Goal: Communication & Community: Answer question/provide support

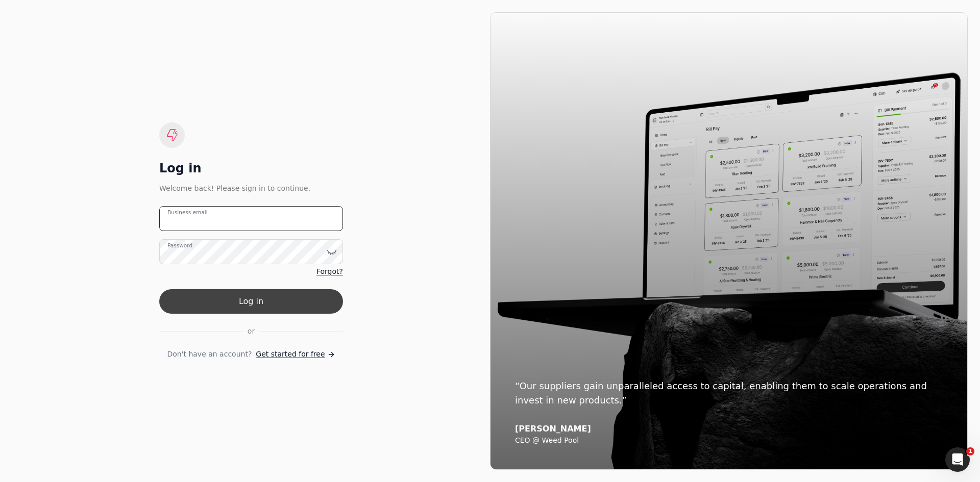
type email "[EMAIL_ADDRESS][DOMAIN_NAME]"
click at [285, 300] on button "Log in" at bounding box center [251, 301] width 184 height 24
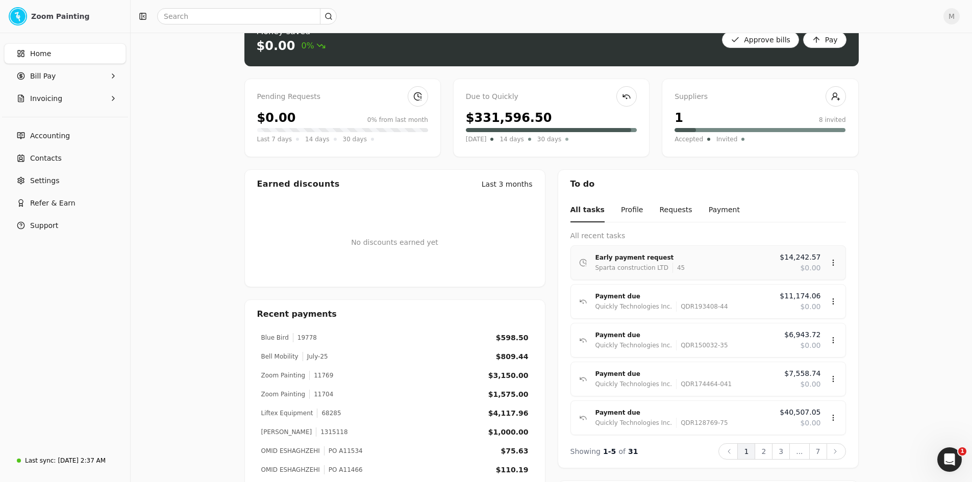
scroll to position [51, 0]
click at [660, 208] on button "Requests" at bounding box center [675, 210] width 33 height 24
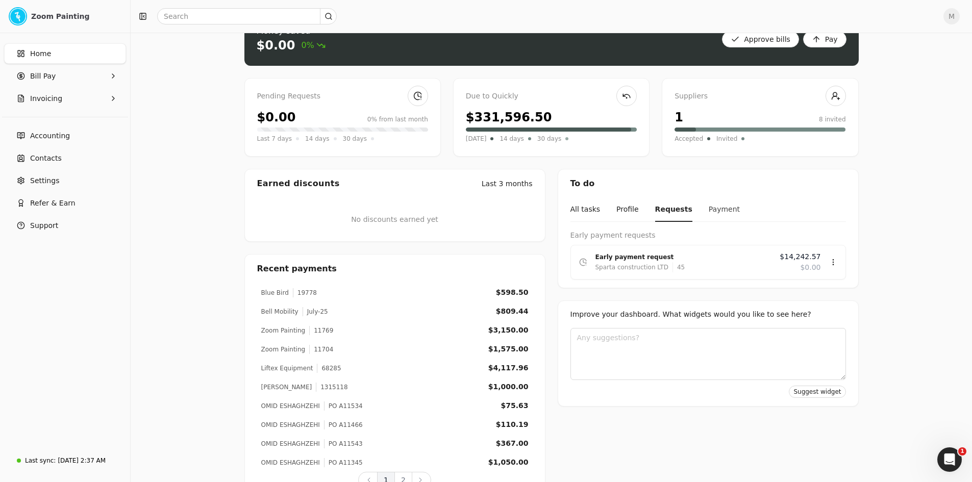
click at [716, 207] on button "Payment" at bounding box center [724, 210] width 31 height 24
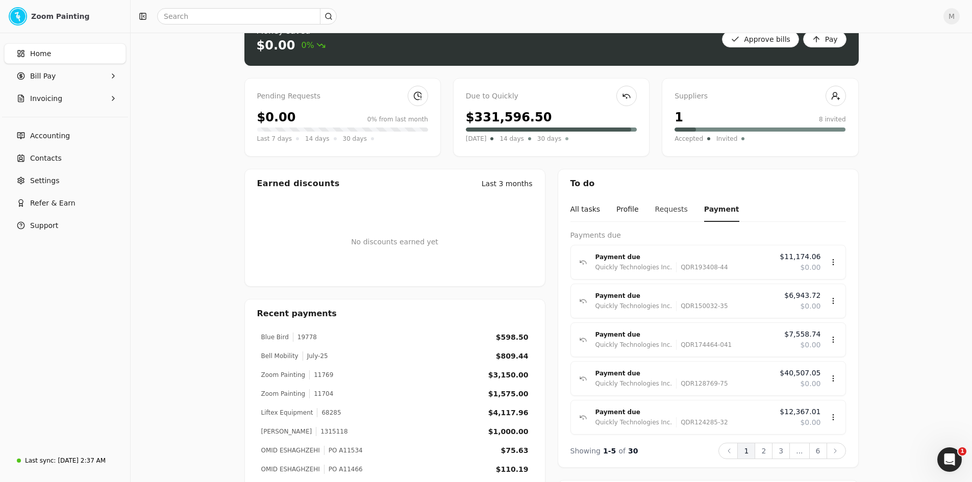
click at [666, 205] on button "Requests" at bounding box center [671, 210] width 33 height 24
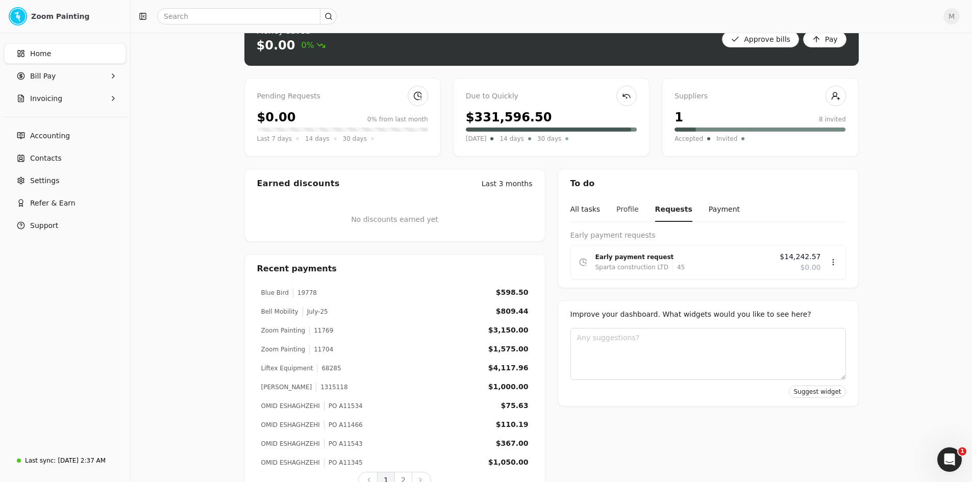
click at [622, 207] on button "Profile" at bounding box center [628, 210] width 22 height 24
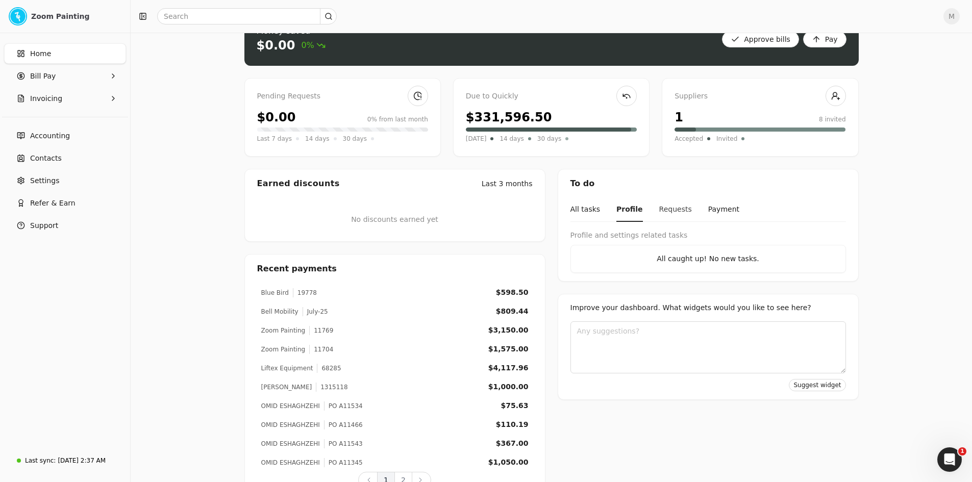
click at [659, 211] on button "Requests" at bounding box center [675, 210] width 33 height 24
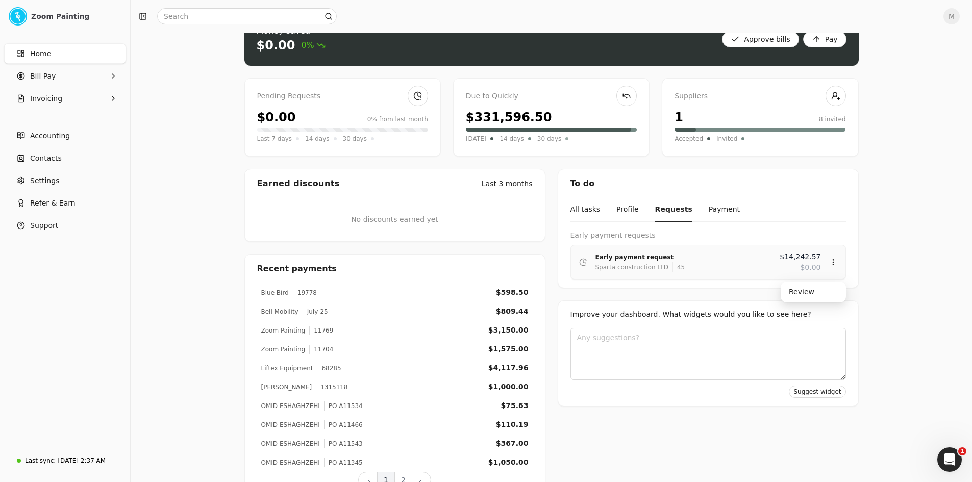
click at [735, 266] on div "Sparta construction LTD 45" at bounding box center [684, 267] width 177 height 10
click at [807, 296] on div "Review" at bounding box center [813, 292] width 61 height 17
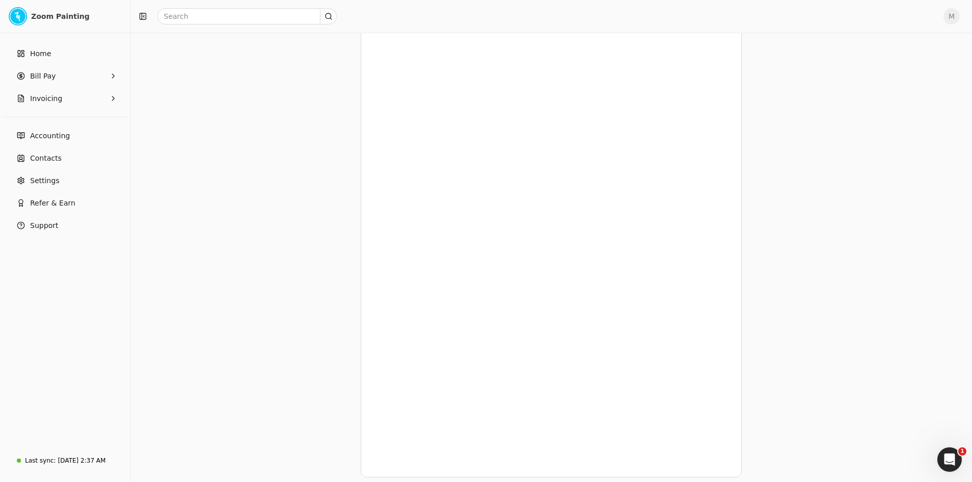
scroll to position [1051, 0]
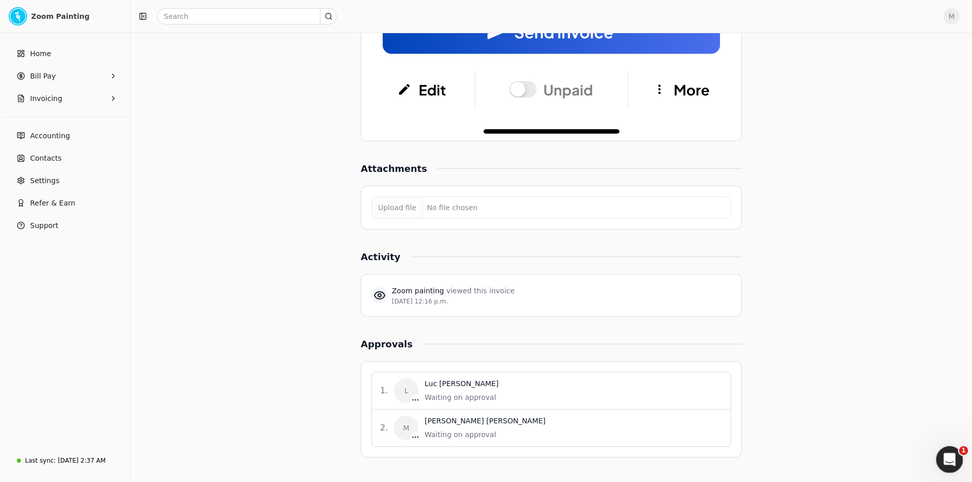
click at [950, 459] on icon "Open Intercom Messenger" at bounding box center [948, 458] width 17 height 17
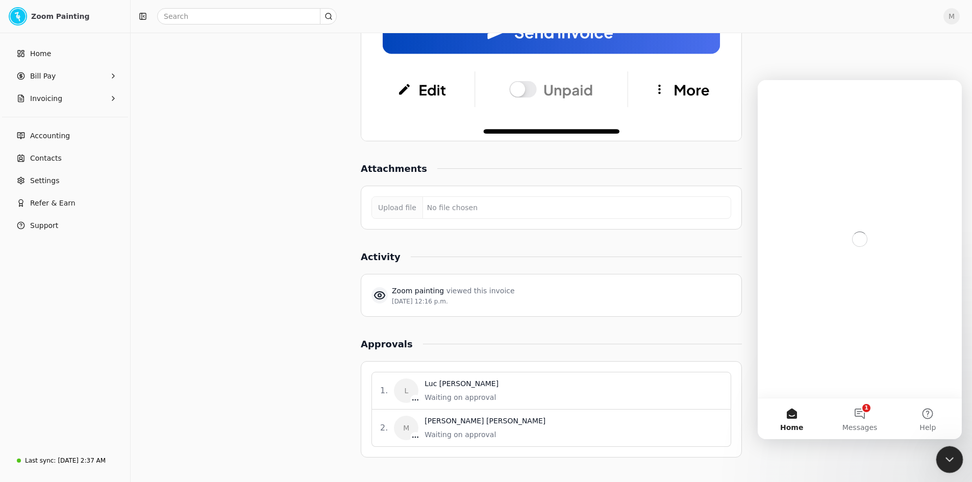
scroll to position [0, 0]
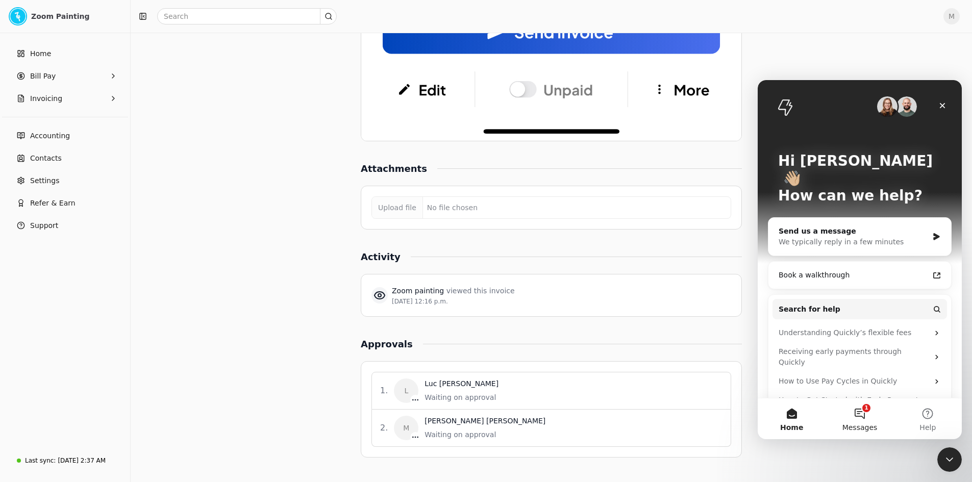
click at [874, 425] on span "Messages" at bounding box center [860, 427] width 35 height 7
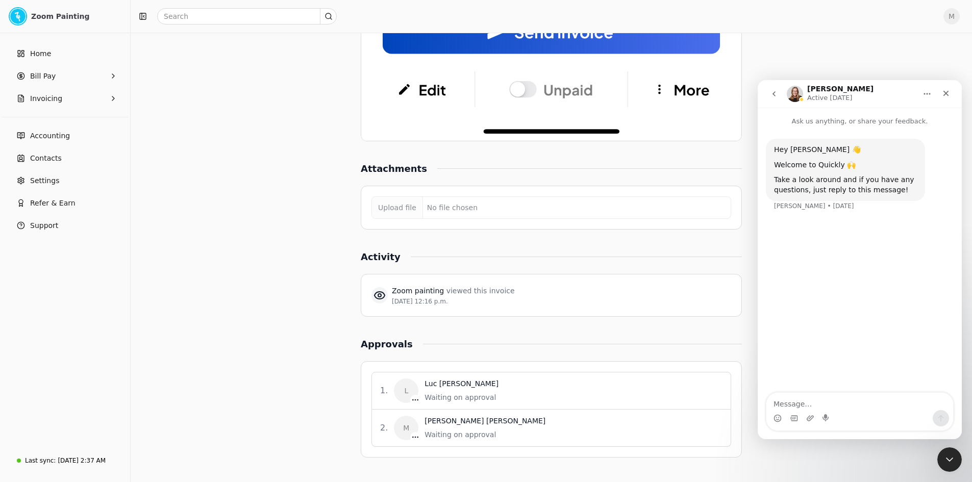
click at [873, 408] on textarea "Message…" at bounding box center [860, 401] width 187 height 17
type textarea "hey [PERSON_NAME]"
type textarea "How are you"
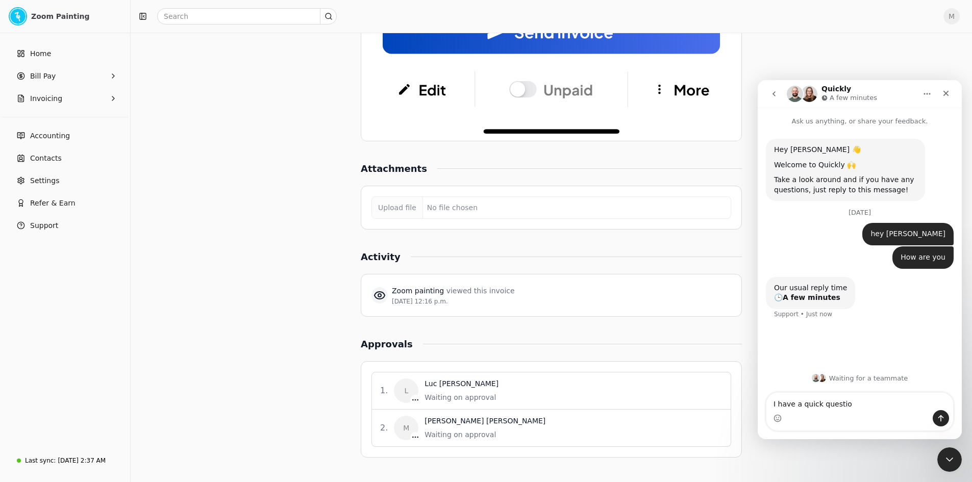
type textarea "I have a quick question"
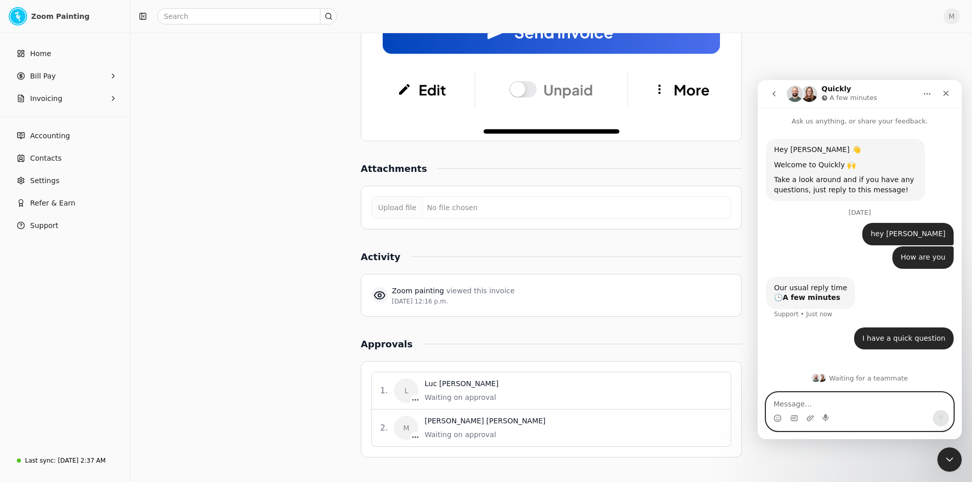
click at [850, 405] on textarea "Message…" at bounding box center [860, 401] width 187 height 17
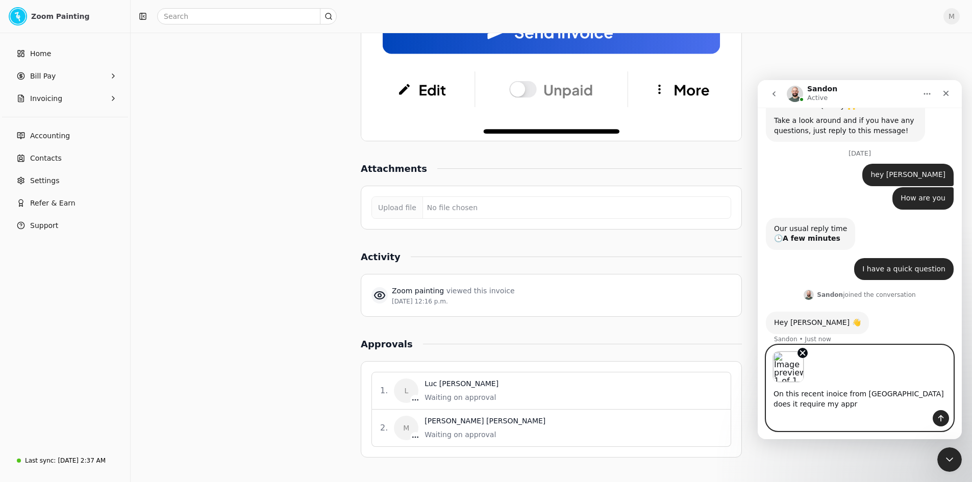
scroll to position [69, 0]
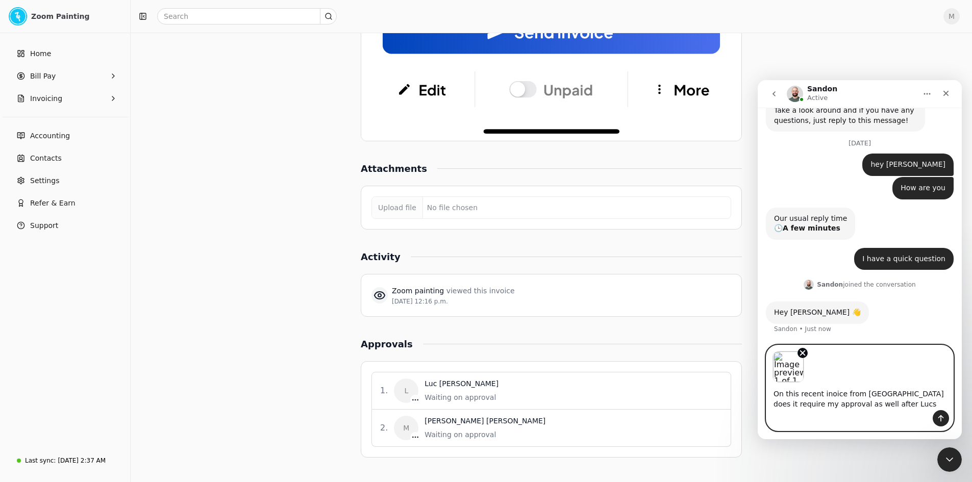
type textarea "On this recent inoice from [GEOGRAPHIC_DATA] does it require my approval as wel…"
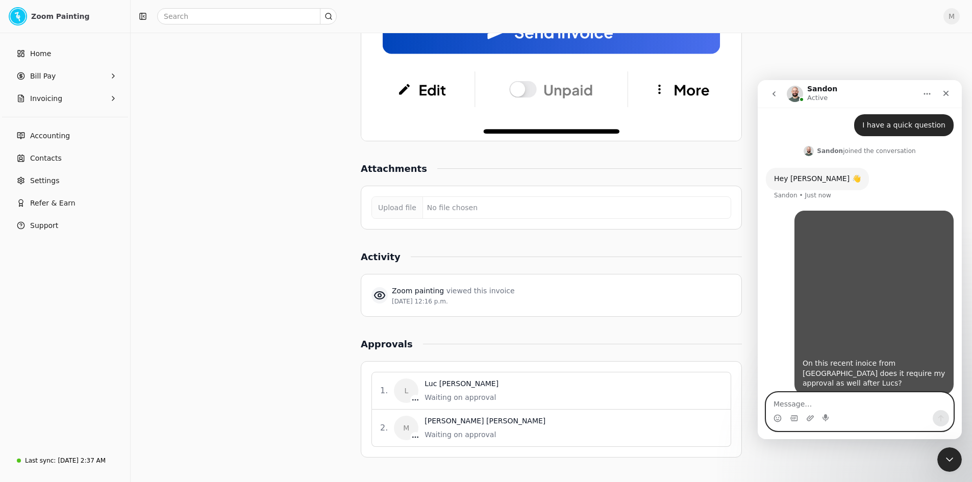
scroll to position [204, 0]
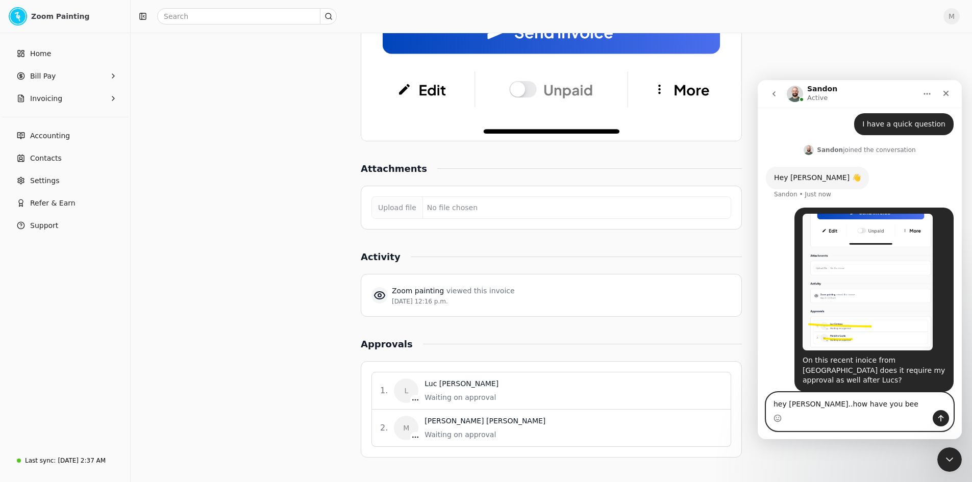
type textarea "hey [PERSON_NAME]..how have you been"
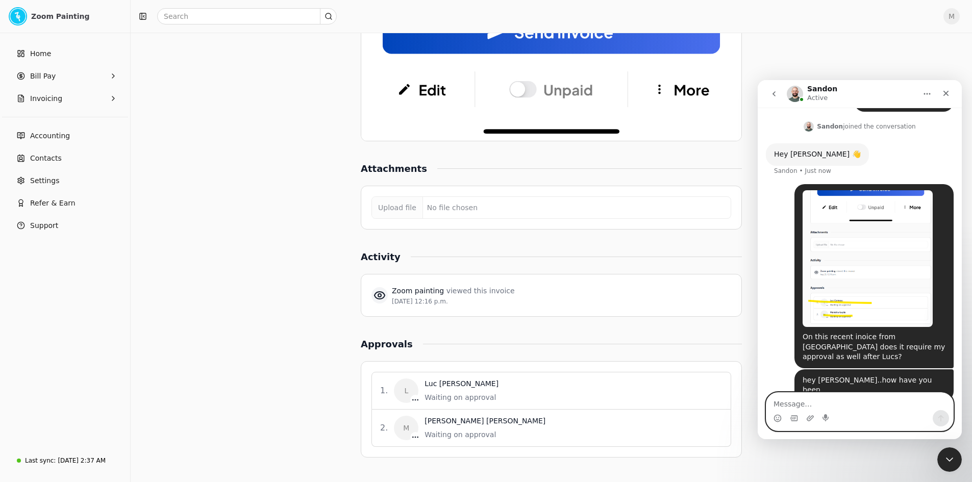
click at [910, 271] on img "Manisha says…" at bounding box center [868, 258] width 130 height 137
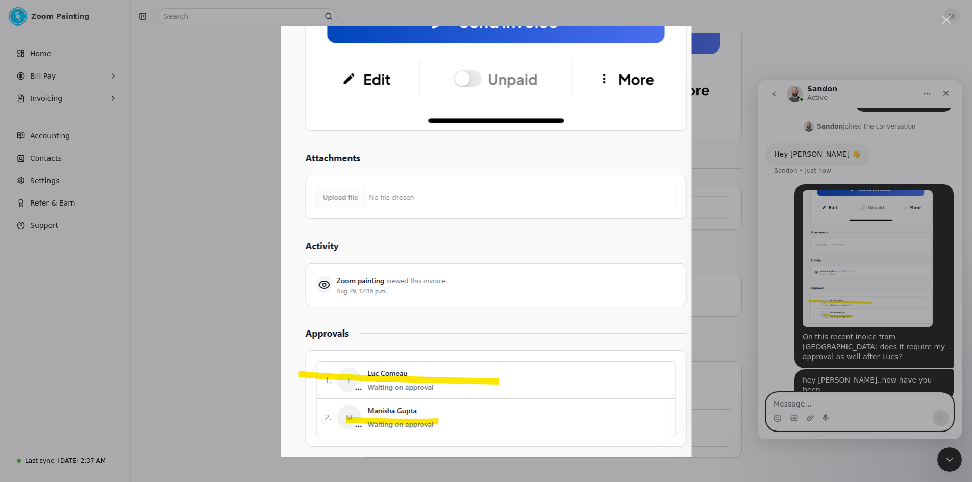
scroll to position [267, 0]
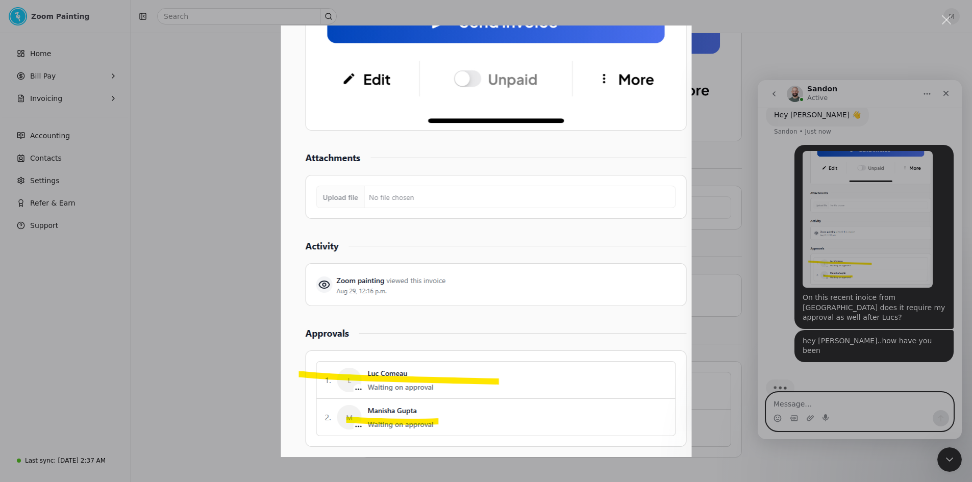
click at [743, 160] on div "Intercom messenger" at bounding box center [486, 241] width 972 height 482
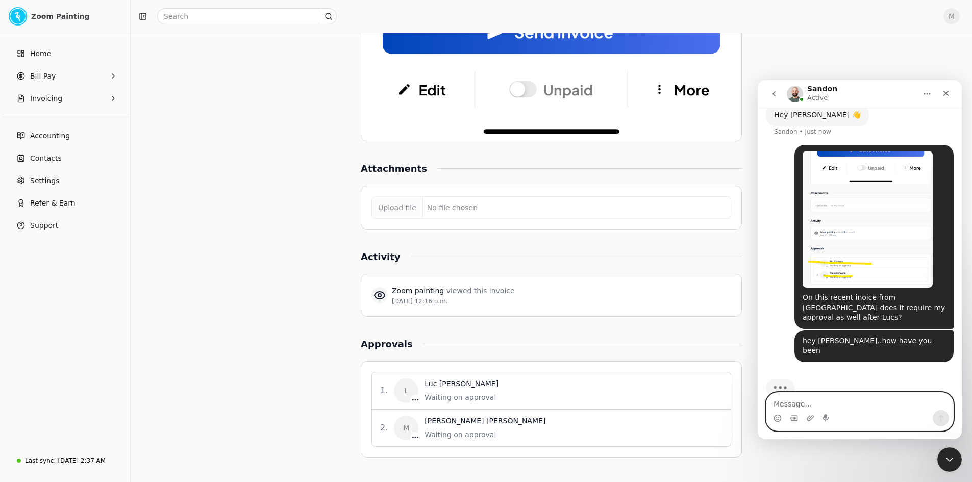
click at [826, 409] on textarea "Message…" at bounding box center [860, 401] width 187 height 17
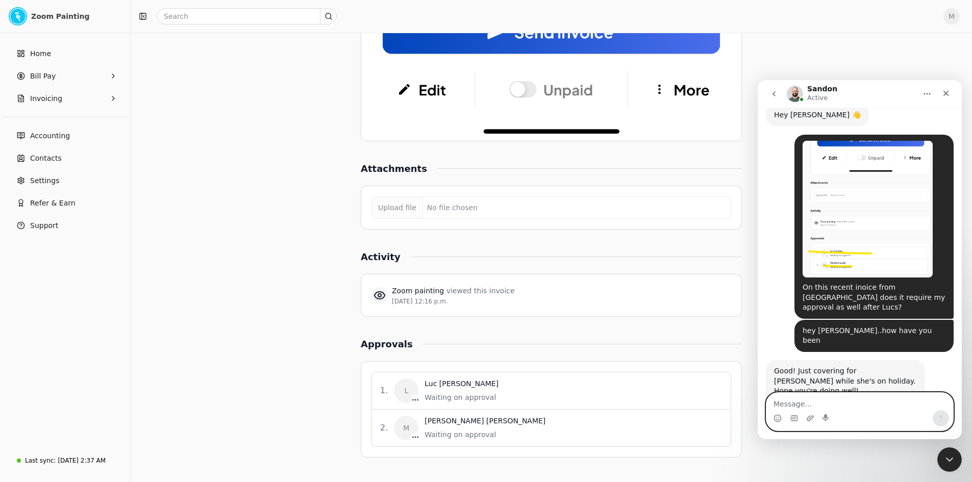
scroll to position [278, 0]
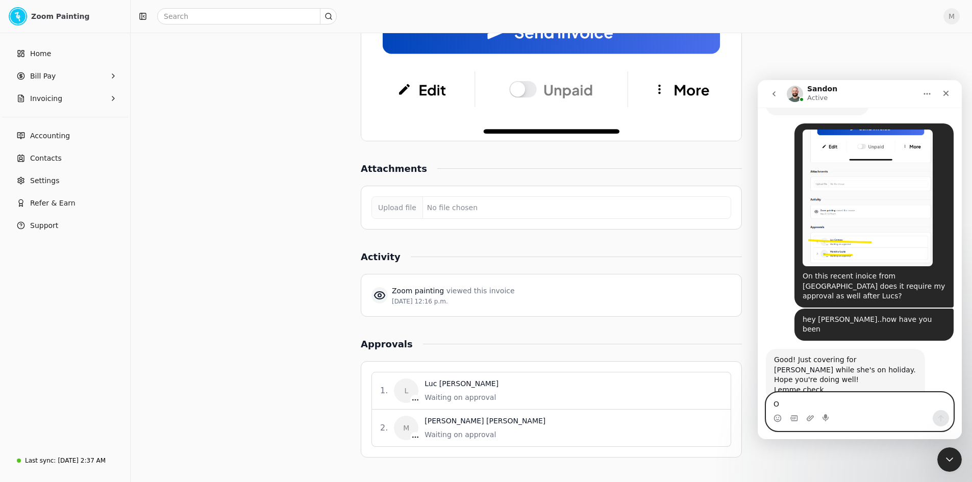
type textarea "Ok"
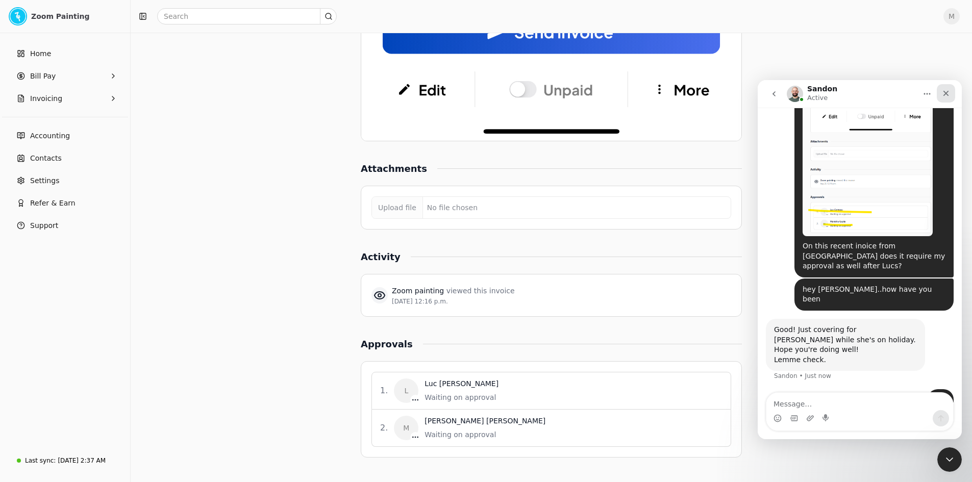
click at [940, 89] on div "Close" at bounding box center [946, 93] width 18 height 18
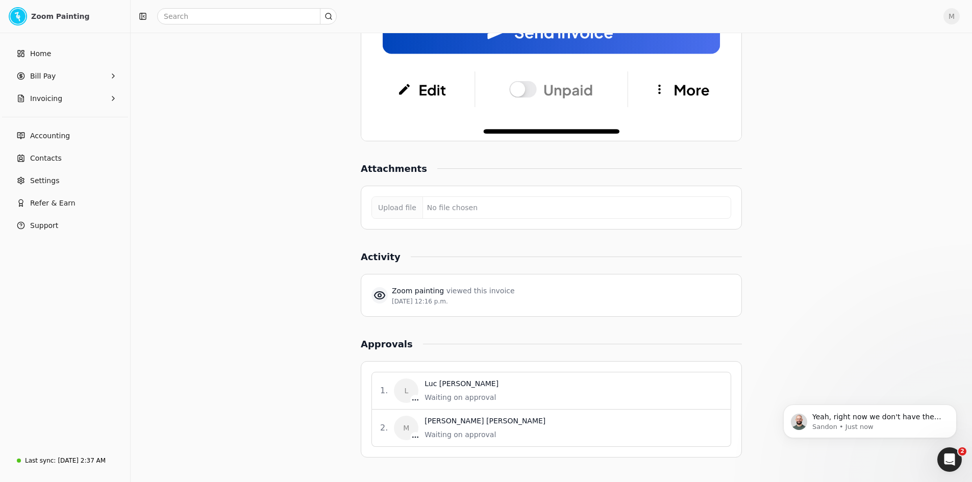
scroll to position [359, 0]
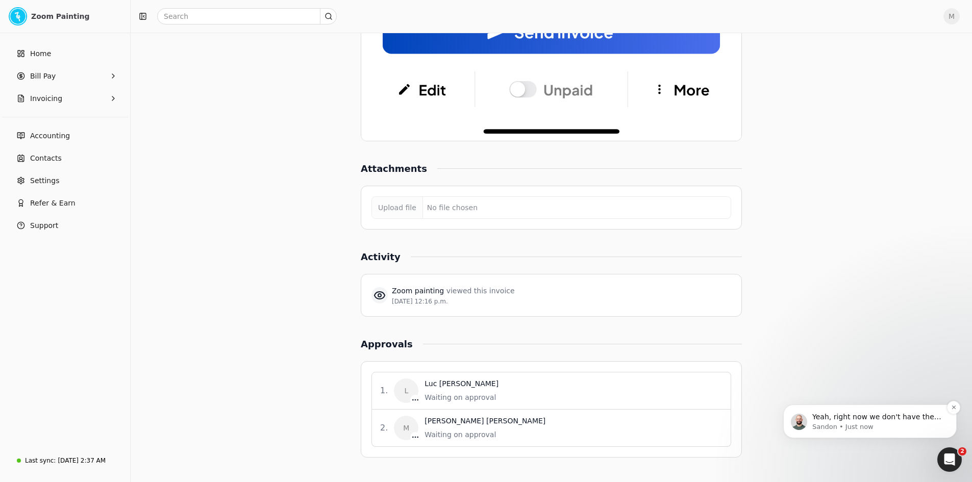
click at [888, 426] on p "Sandon • Just now" at bounding box center [879, 427] width 132 height 9
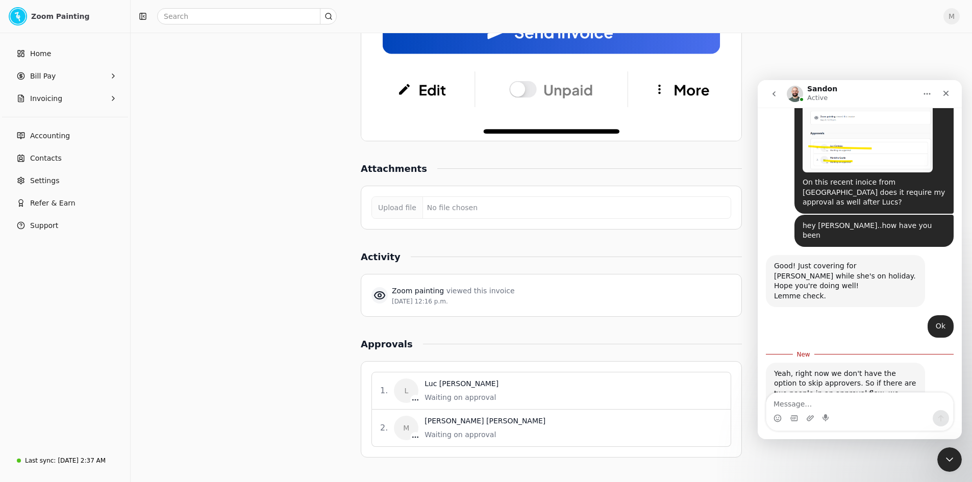
scroll to position [376, 0]
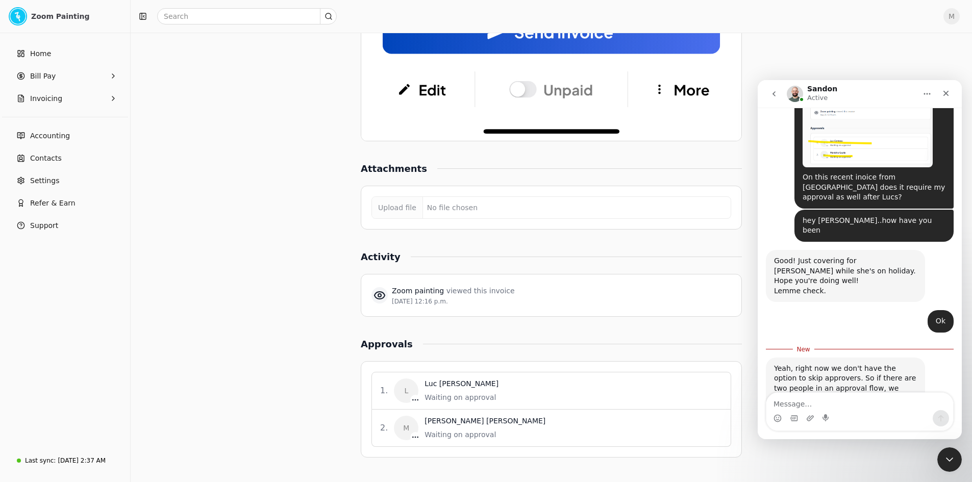
click at [890, 413] on div "Intercom messenger" at bounding box center [860, 418] width 187 height 16
click at [888, 409] on textarea "Message…" at bounding box center [860, 401] width 187 height 17
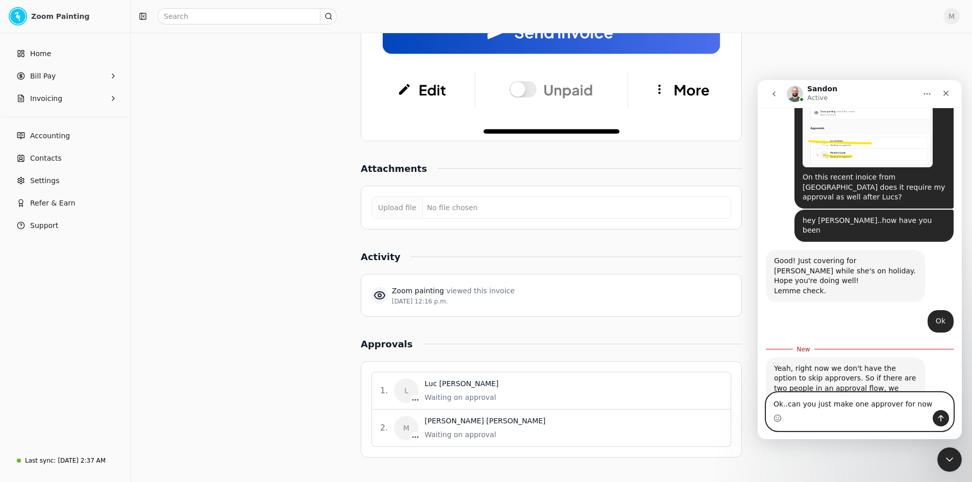
type textarea "Ok..can you just make one approver for now."
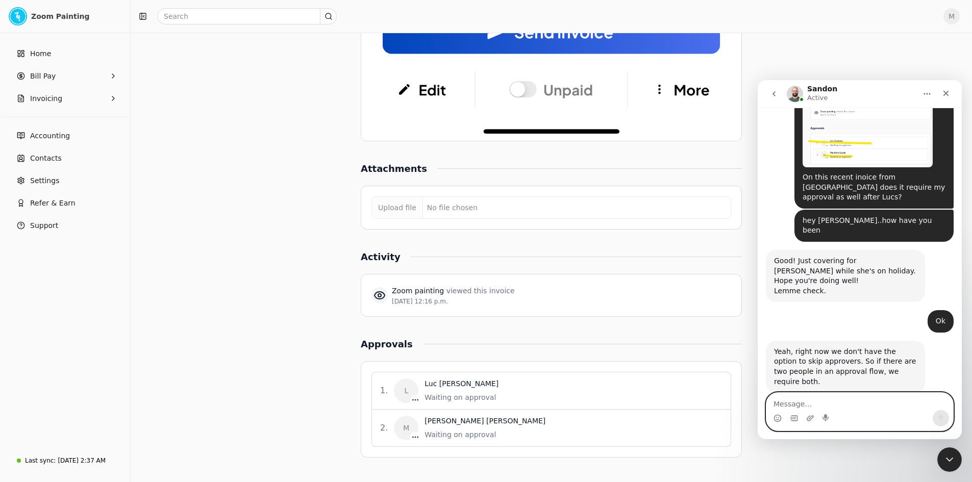
scroll to position [389, 0]
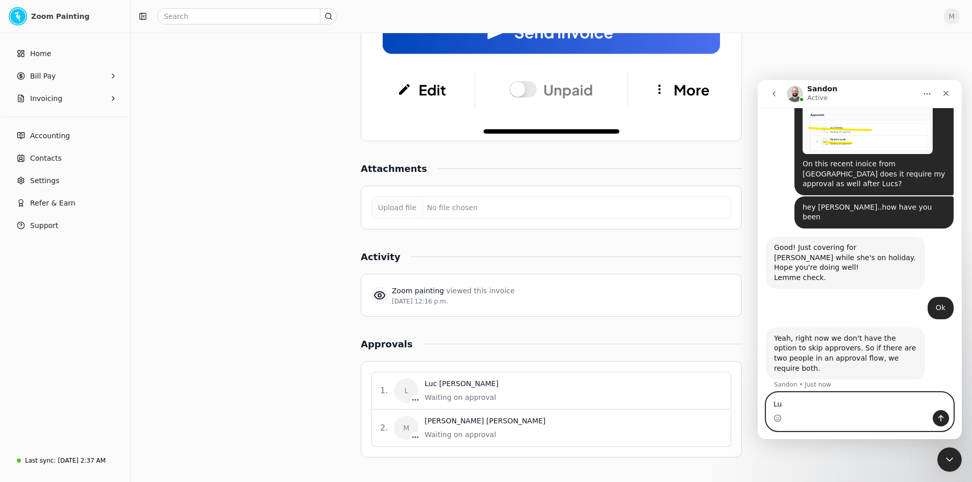
type textarea "L"
type textarea "i"
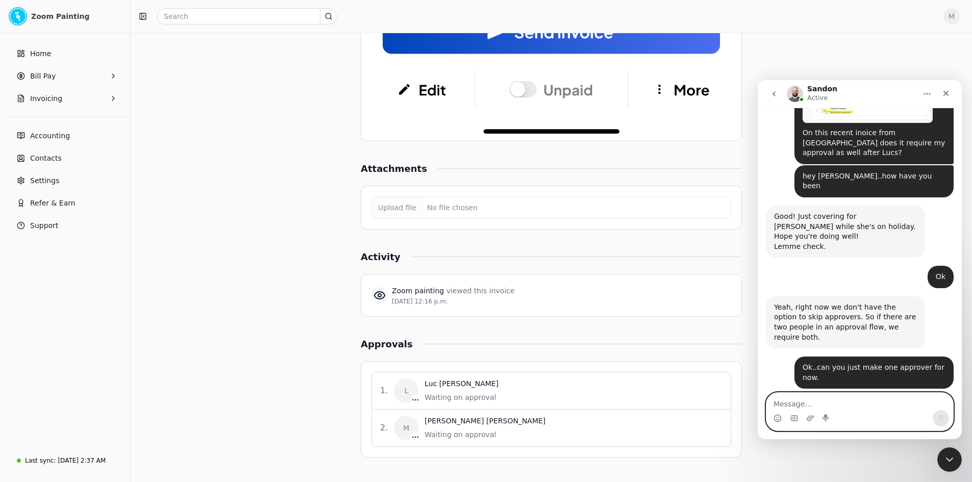
scroll to position [420, 0]
click at [888, 403] on textarea "Message…" at bounding box center [860, 401] width 187 height 17
type textarea "yes please"
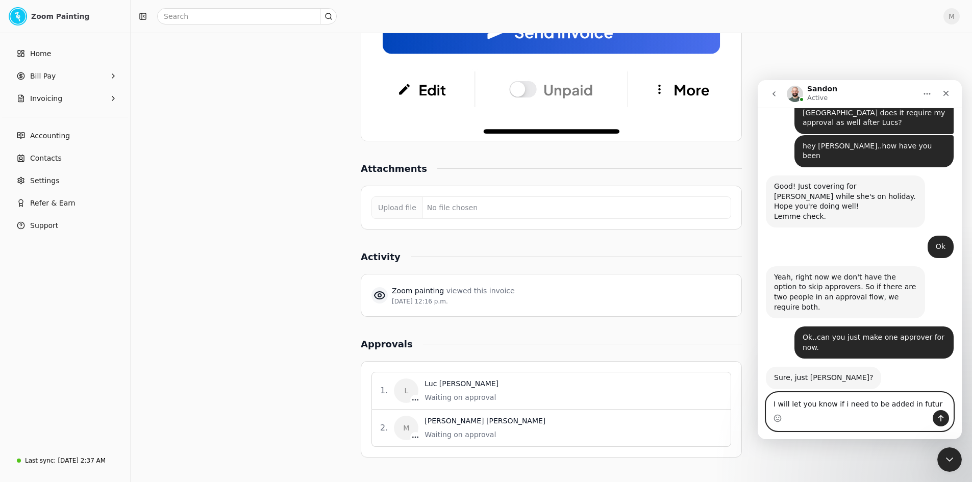
type textarea "I will let you know if i need to be added in future"
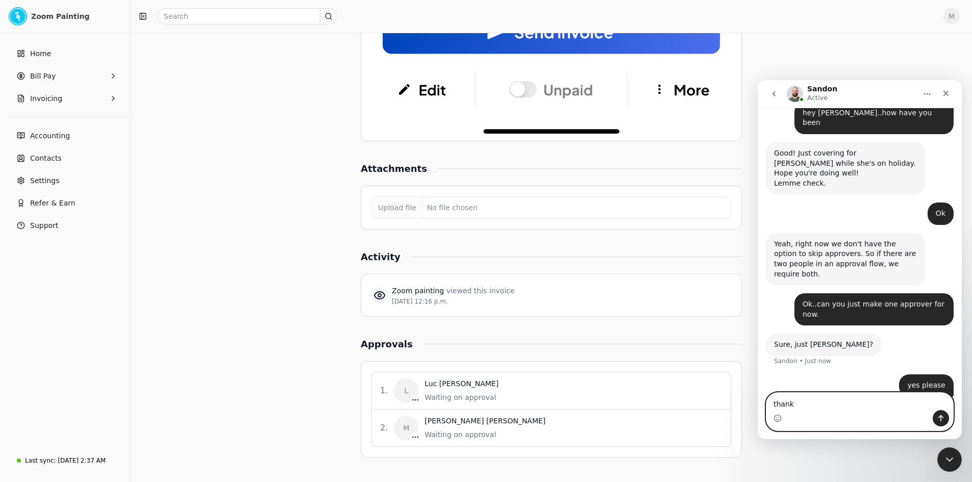
type textarea "thanks"
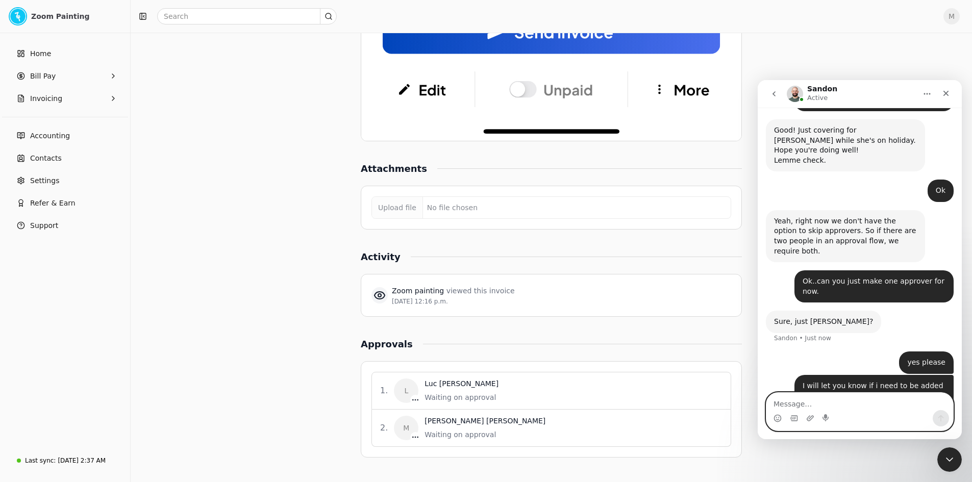
click at [888, 403] on textarea "Message…" at bounding box center [860, 401] width 187 height 17
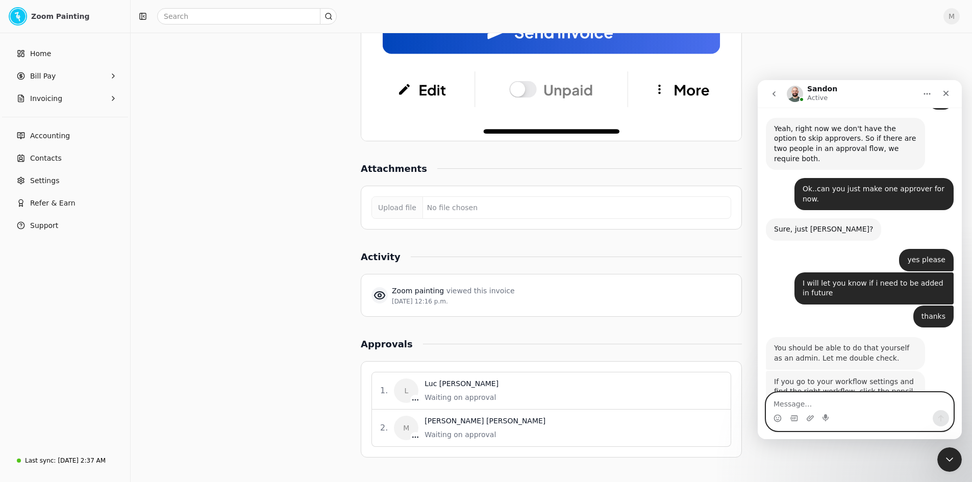
scroll to position [600, 0]
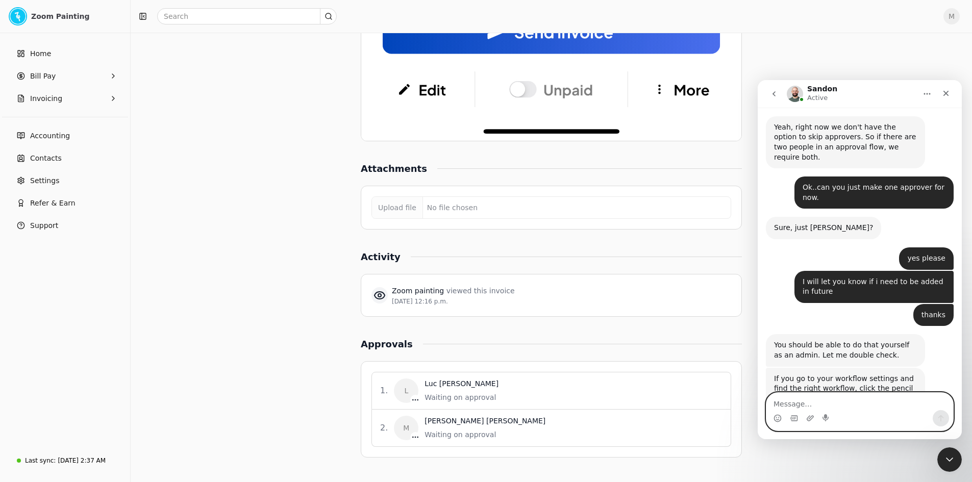
click at [858, 409] on textarea "Message…" at bounding box center [860, 401] width 187 height 17
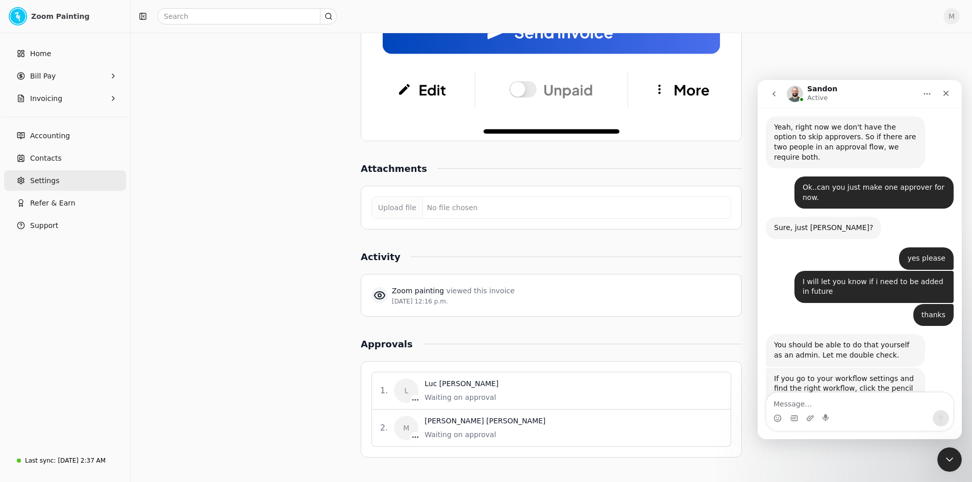
click at [101, 178] on link "Settings" at bounding box center [65, 180] width 122 height 20
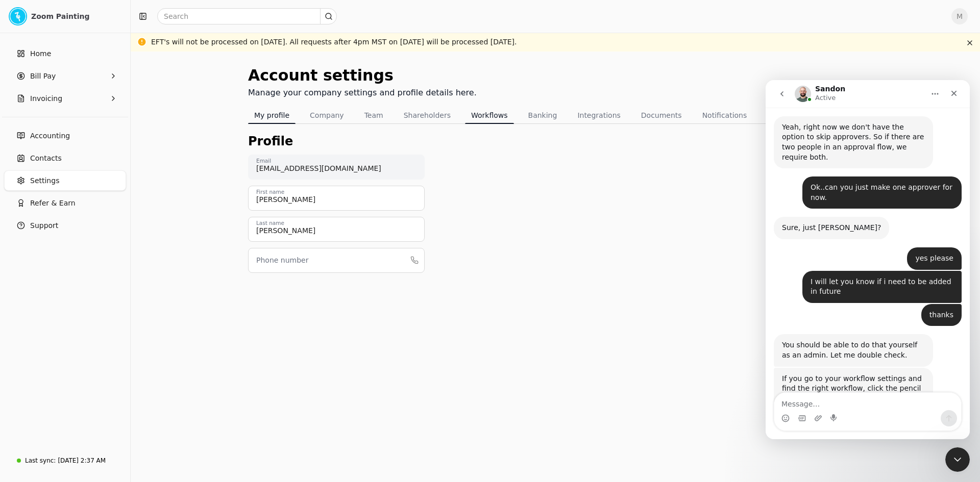
click at [481, 118] on button "Workflows" at bounding box center [489, 115] width 49 height 16
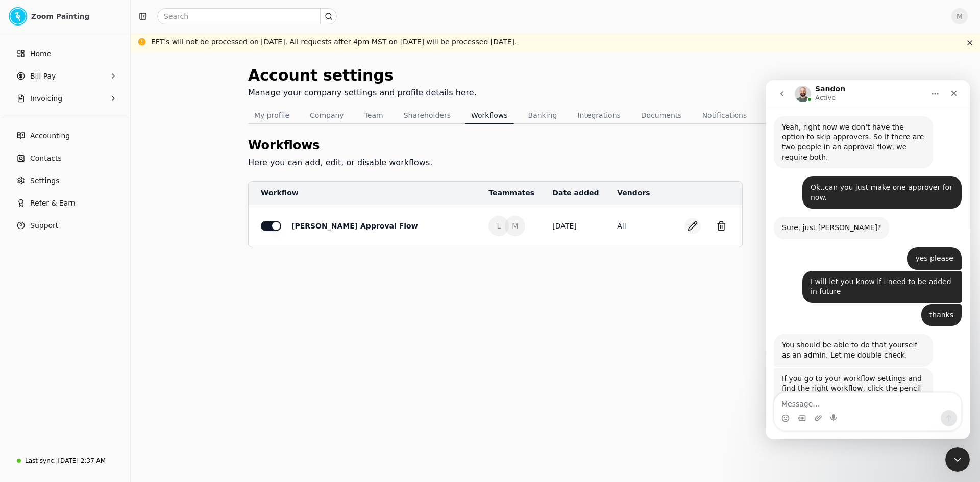
click at [695, 226] on button "button" at bounding box center [692, 226] width 16 height 16
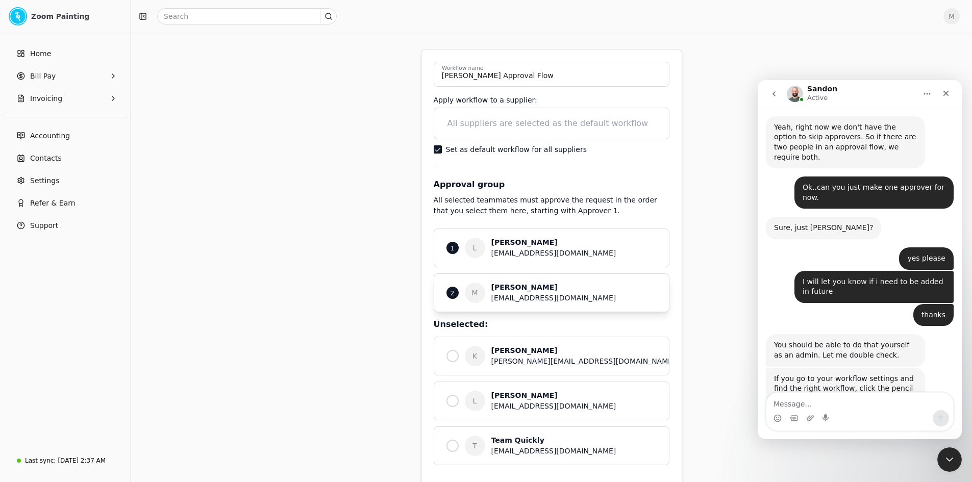
scroll to position [102, 0]
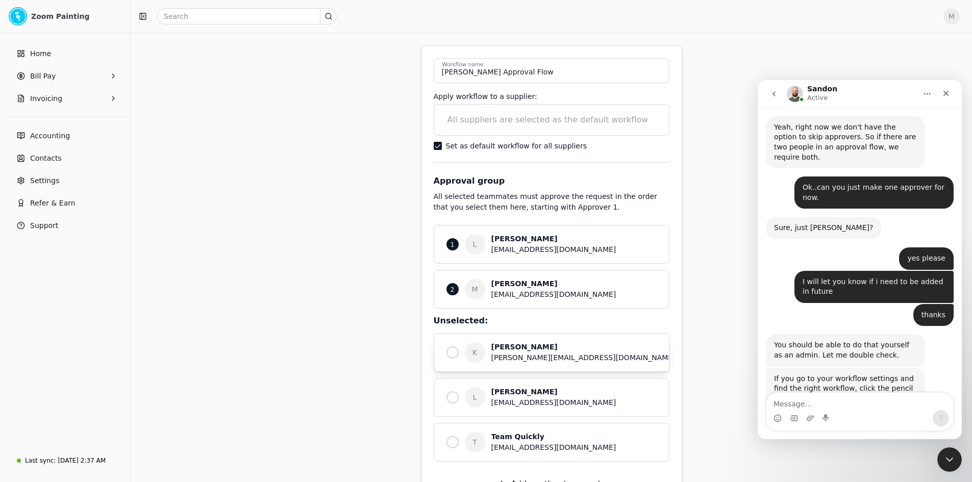
drag, startPoint x: 487, startPoint y: 290, endPoint x: 588, endPoint y: 301, distance: 101.2
click at [588, 301] on div "2 M [PERSON_NAME] [EMAIL_ADDRESS][DOMAIN_NAME]" at bounding box center [552, 289] width 236 height 39
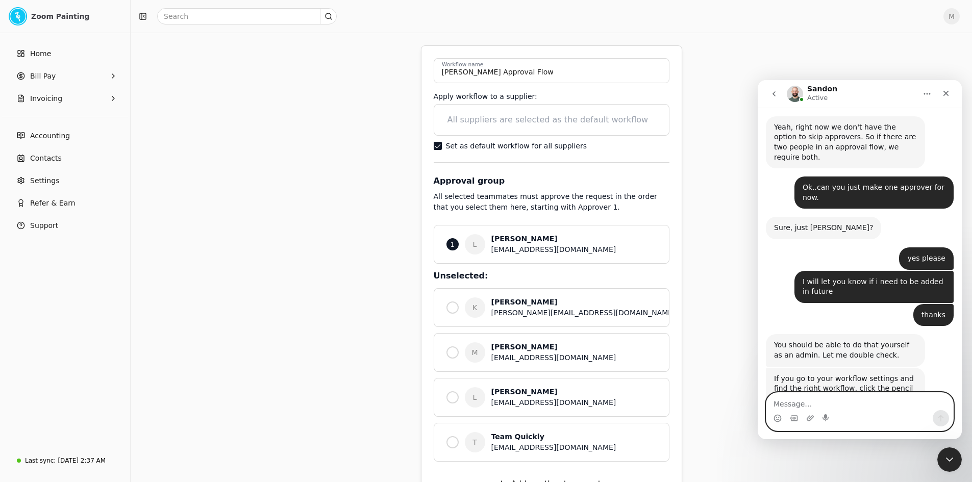
click at [821, 395] on textarea "Message…" at bounding box center [860, 401] width 187 height 17
type textarea "done"
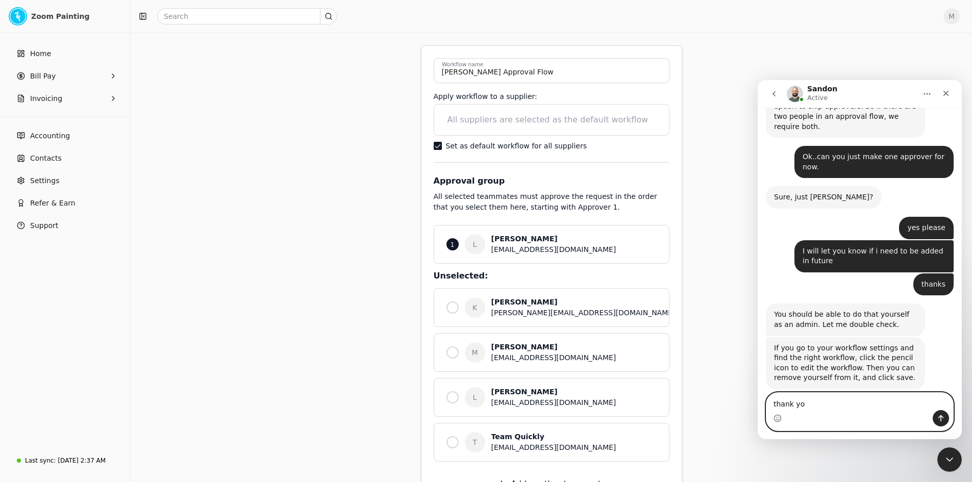
type textarea "thank you"
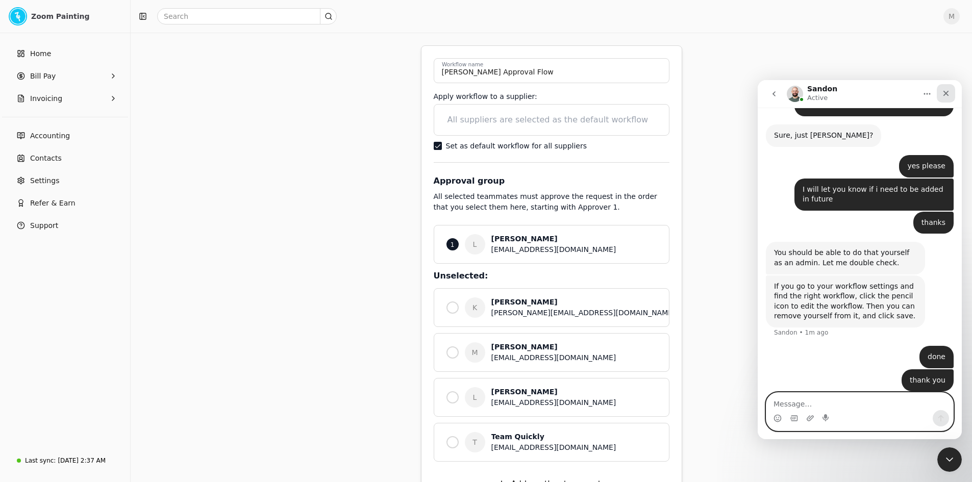
scroll to position [693, 0]
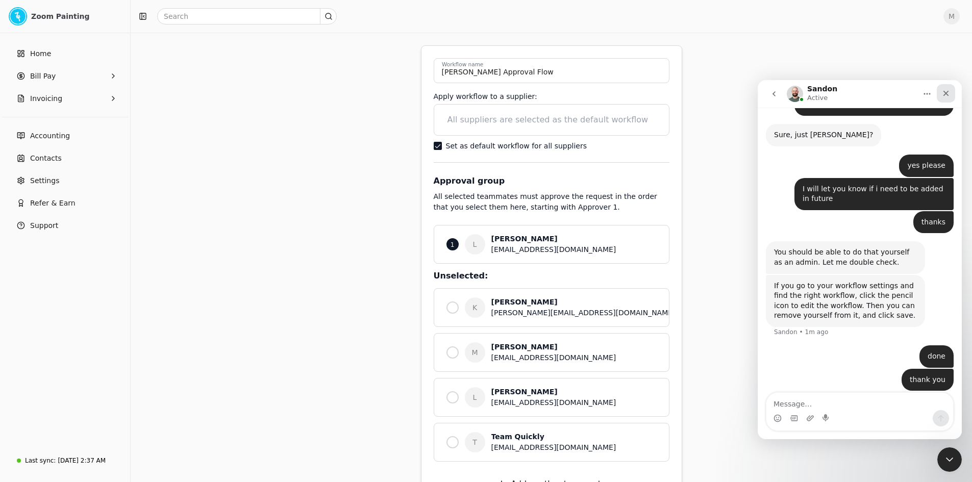
click at [950, 95] on icon "Close" at bounding box center [946, 93] width 8 height 8
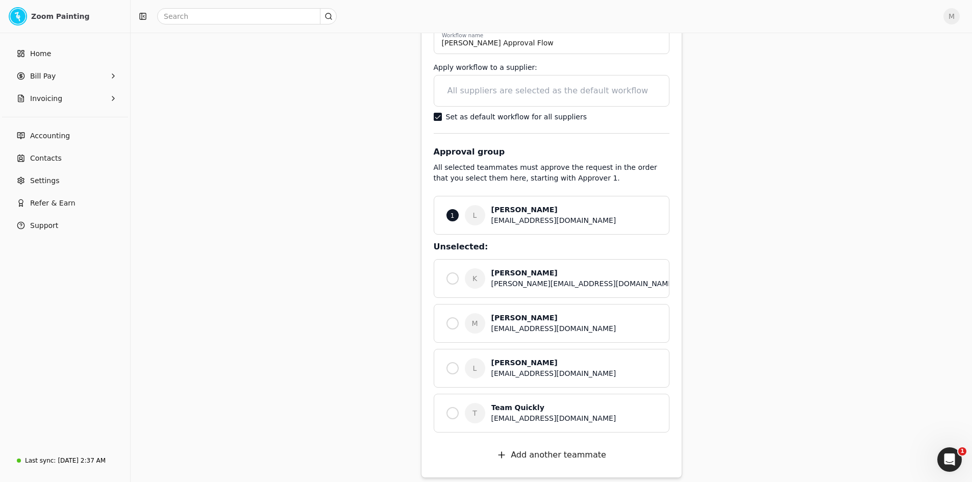
scroll to position [139, 0]
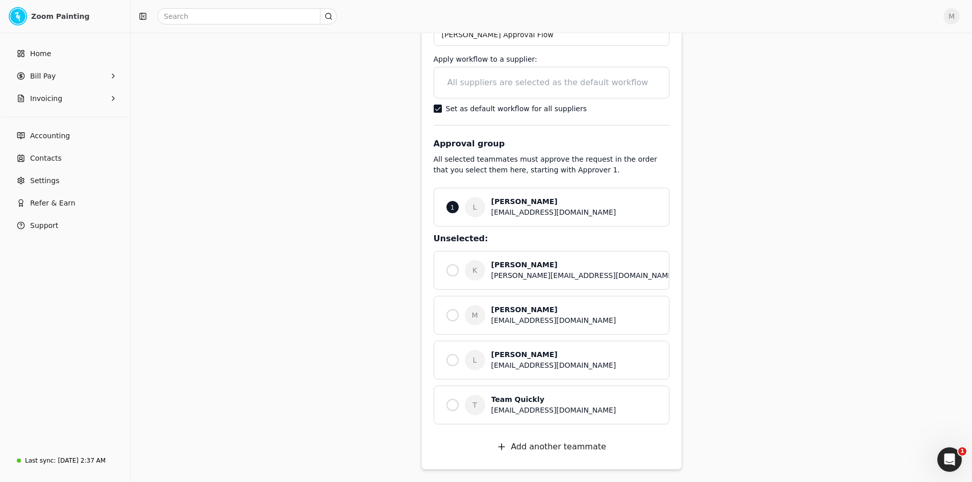
click at [779, 328] on div "Workflows Create new workflow Make selections from your team to create a workfl…" at bounding box center [551, 197] width 615 height 546
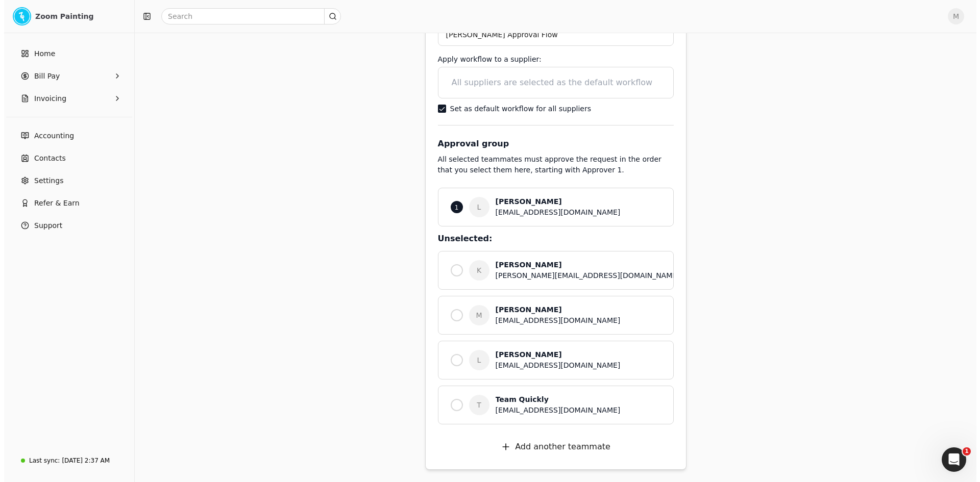
scroll to position [0, 0]
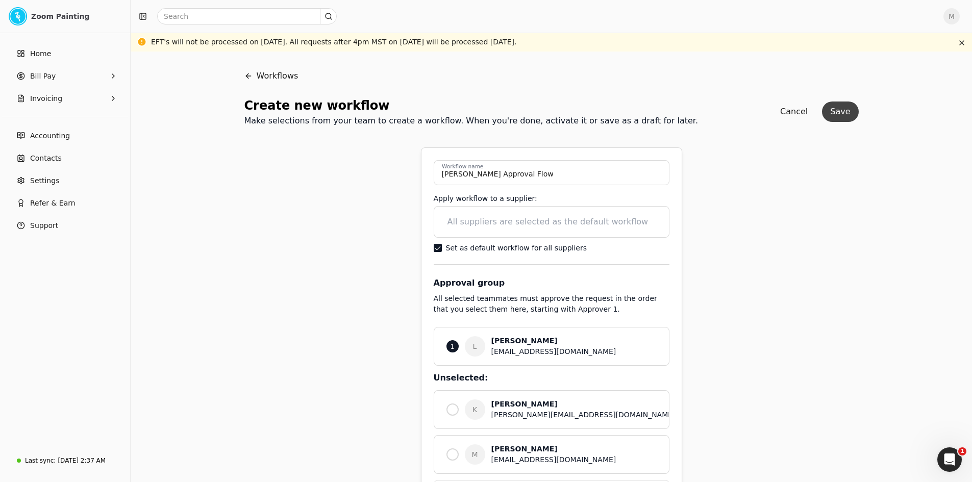
click at [845, 107] on button "Save" at bounding box center [840, 112] width 36 height 20
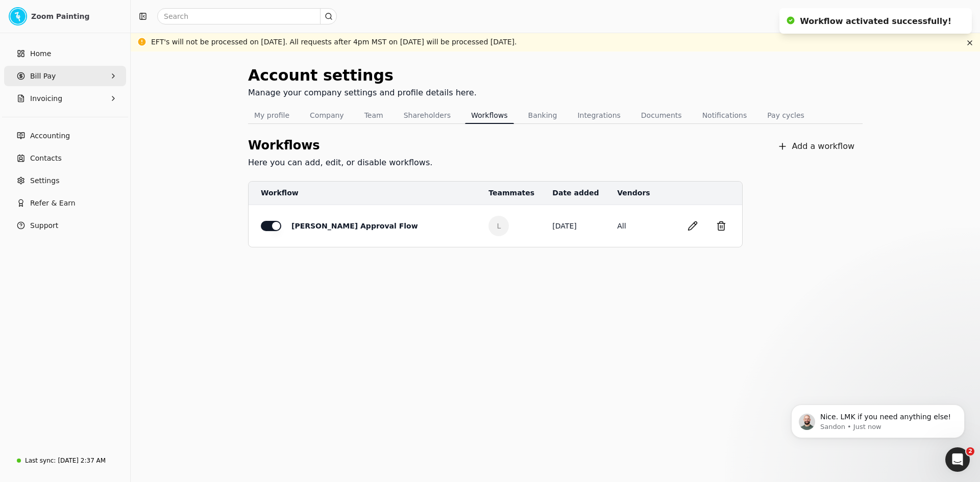
scroll to position [684, 0]
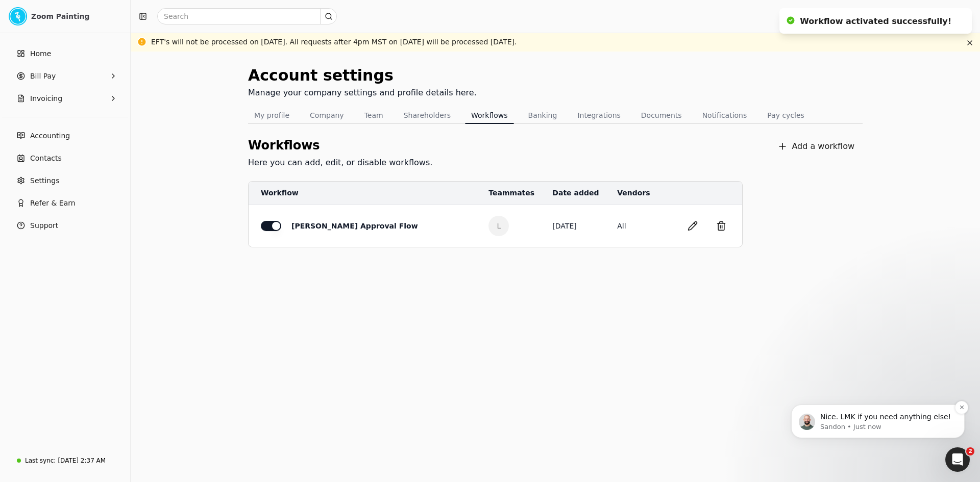
click at [815, 417] on div "Nice. LMK if you need anything else! [GEOGRAPHIC_DATA] • Just now" at bounding box center [878, 421] width 158 height 20
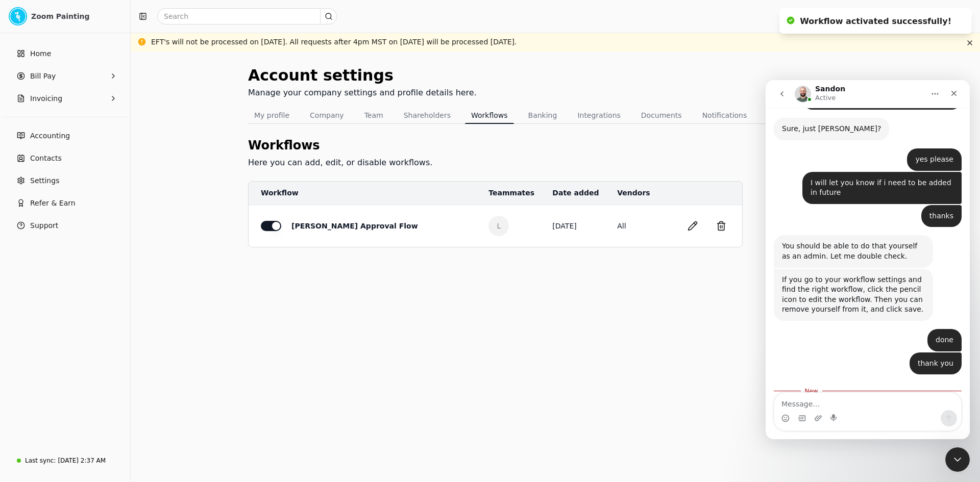
scroll to position [701, 0]
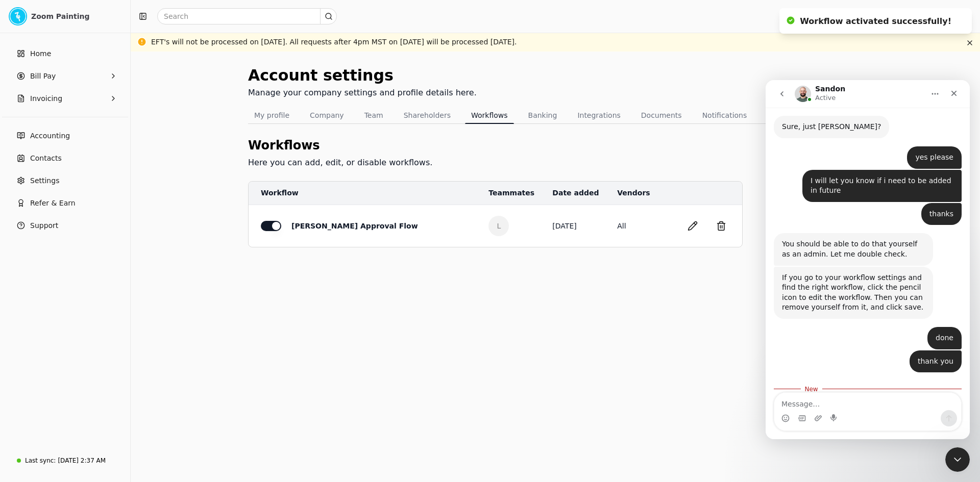
click at [810, 402] on textarea "Message…" at bounding box center [867, 401] width 187 height 17
type textarea "good for now..have a good weekend.."
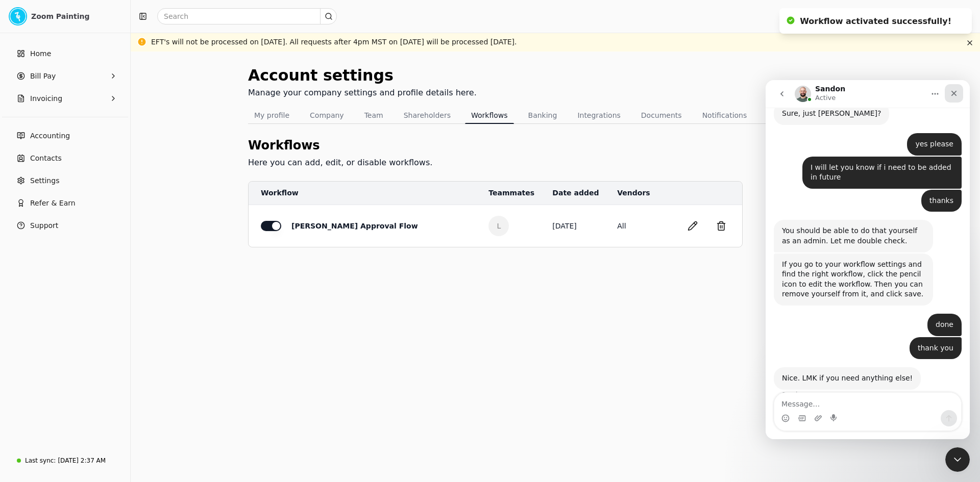
click at [956, 93] on icon "Close" at bounding box center [954, 93] width 8 height 8
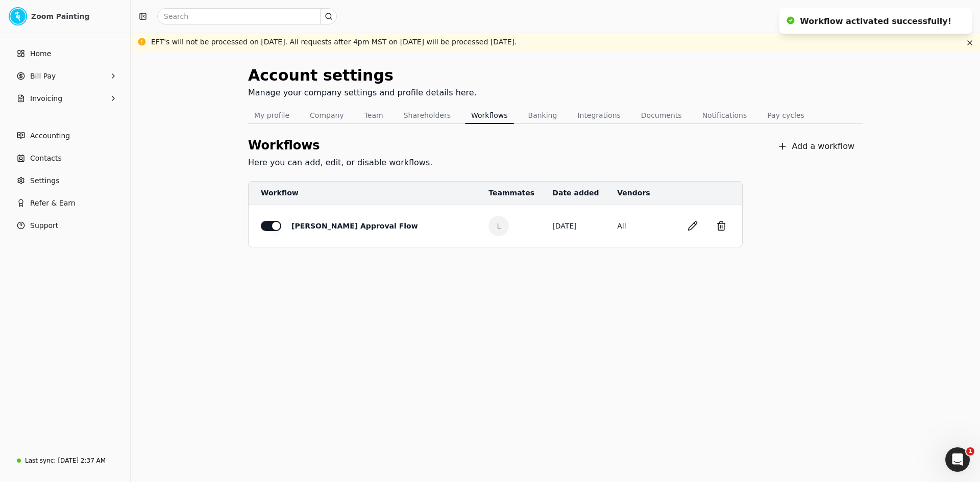
click at [746, 332] on div "Account settings Manage your company settings and profile details here. My prof…" at bounding box center [555, 267] width 849 height 431
click at [48, 57] on span "Home" at bounding box center [40, 53] width 21 height 11
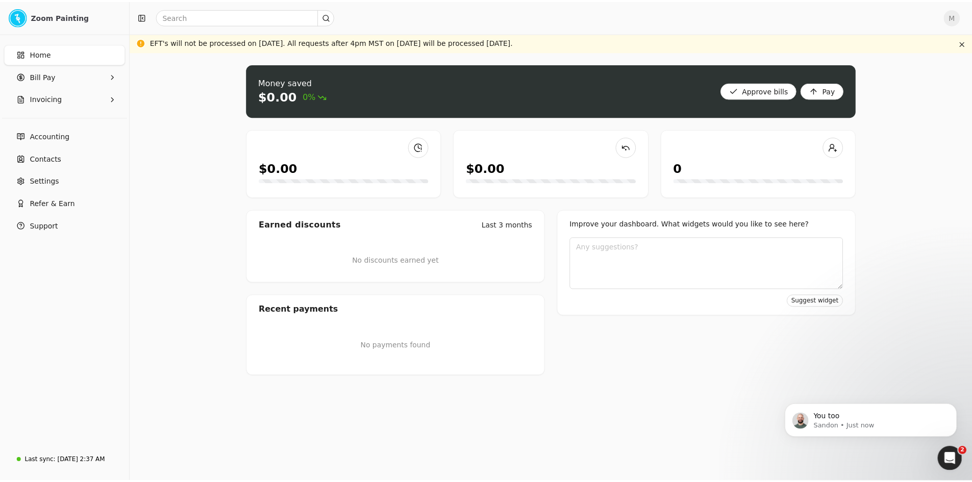
scroll to position [745, 0]
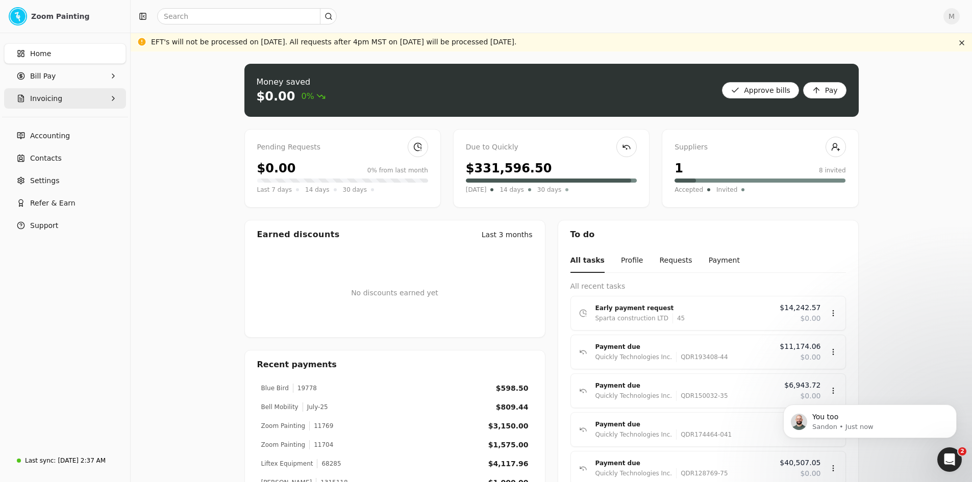
click at [40, 95] on span "Invoicing" at bounding box center [46, 98] width 32 height 11
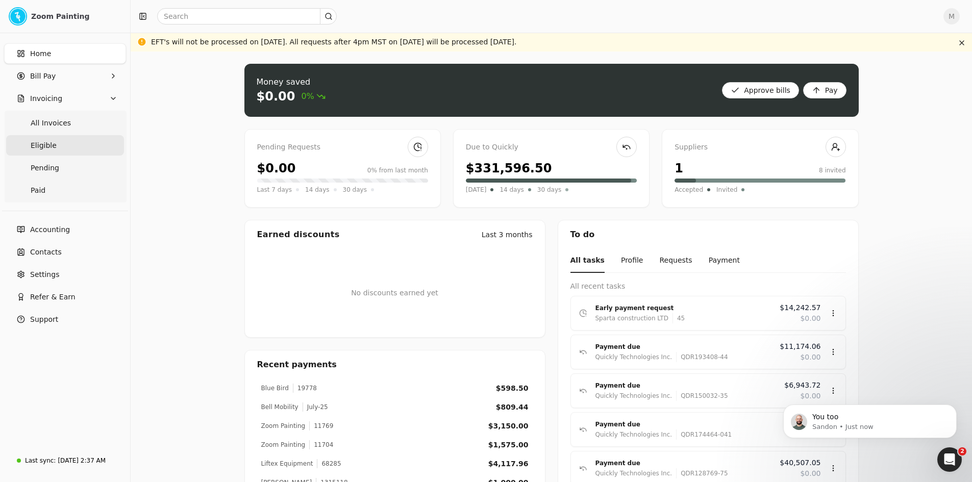
click at [74, 146] on link "Eligible" at bounding box center [65, 145] width 118 height 20
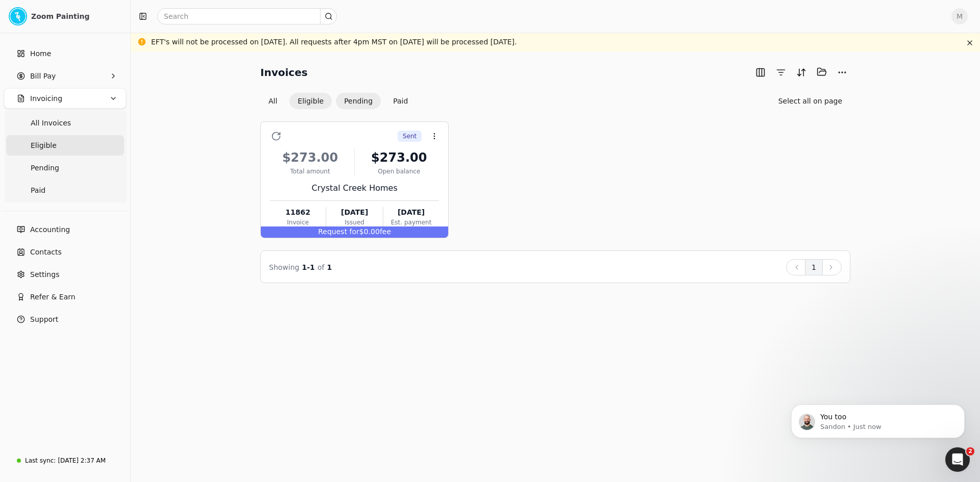
click at [357, 95] on button "Pending" at bounding box center [358, 101] width 45 height 16
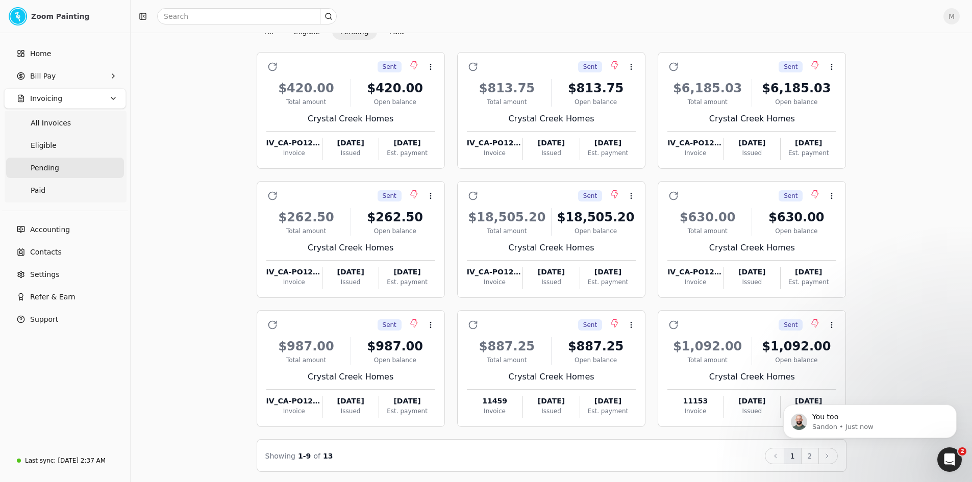
scroll to position [71, 0]
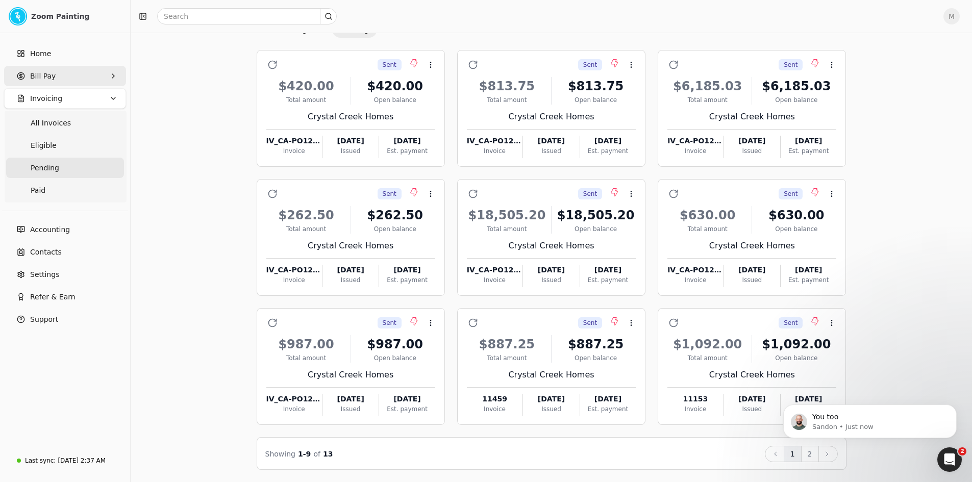
click at [62, 71] on Pay "Bill Pay" at bounding box center [65, 76] width 122 height 20
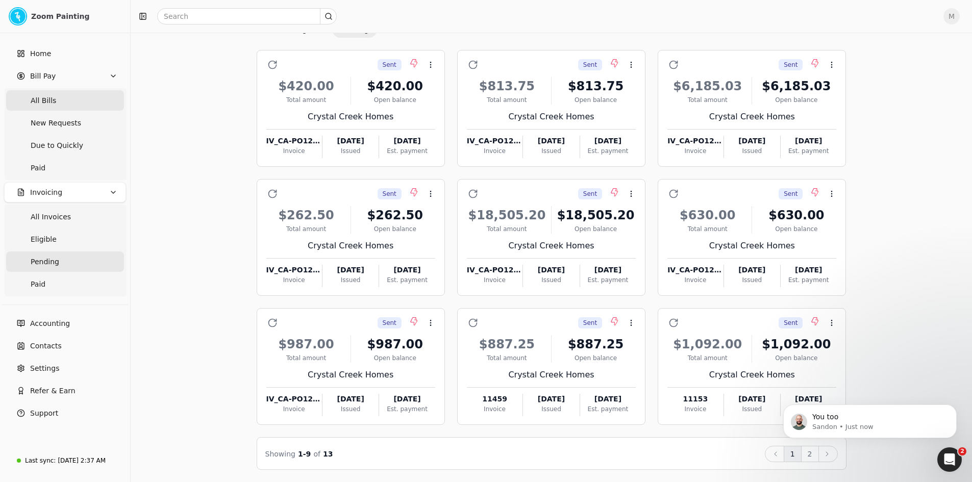
click at [100, 96] on Bills "All Bills" at bounding box center [65, 100] width 118 height 20
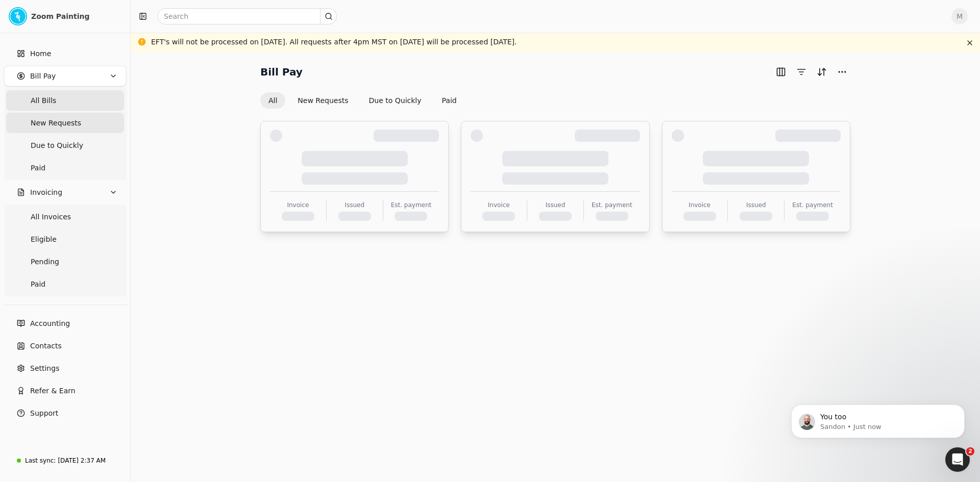
click at [71, 126] on span "New Requests" at bounding box center [56, 123] width 51 height 11
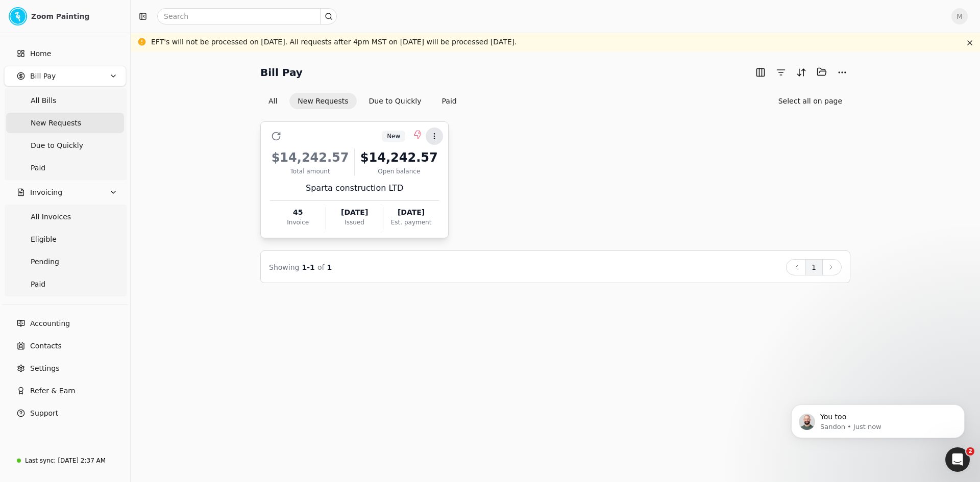
click at [438, 135] on icon at bounding box center [434, 136] width 8 height 8
click at [445, 159] on span "Open" at bounding box center [450, 161] width 19 height 11
